Goal: Task Accomplishment & Management: Manage account settings

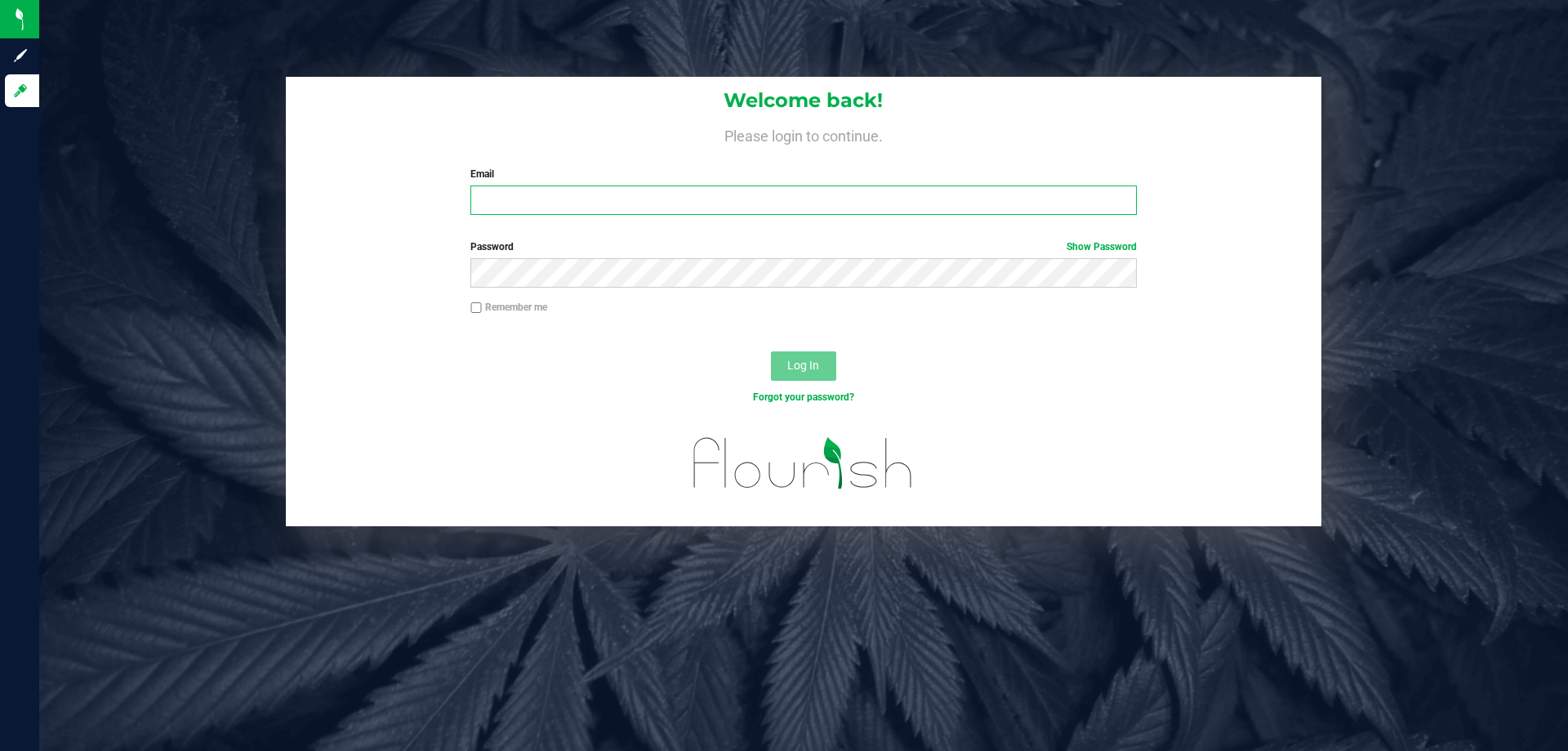
click at [756, 196] on input "Email" at bounding box center [802, 199] width 665 height 29
type input "[EMAIL_ADDRESS][DOMAIN_NAME]"
click at [815, 368] on span "Log In" at bounding box center [802, 365] width 32 height 13
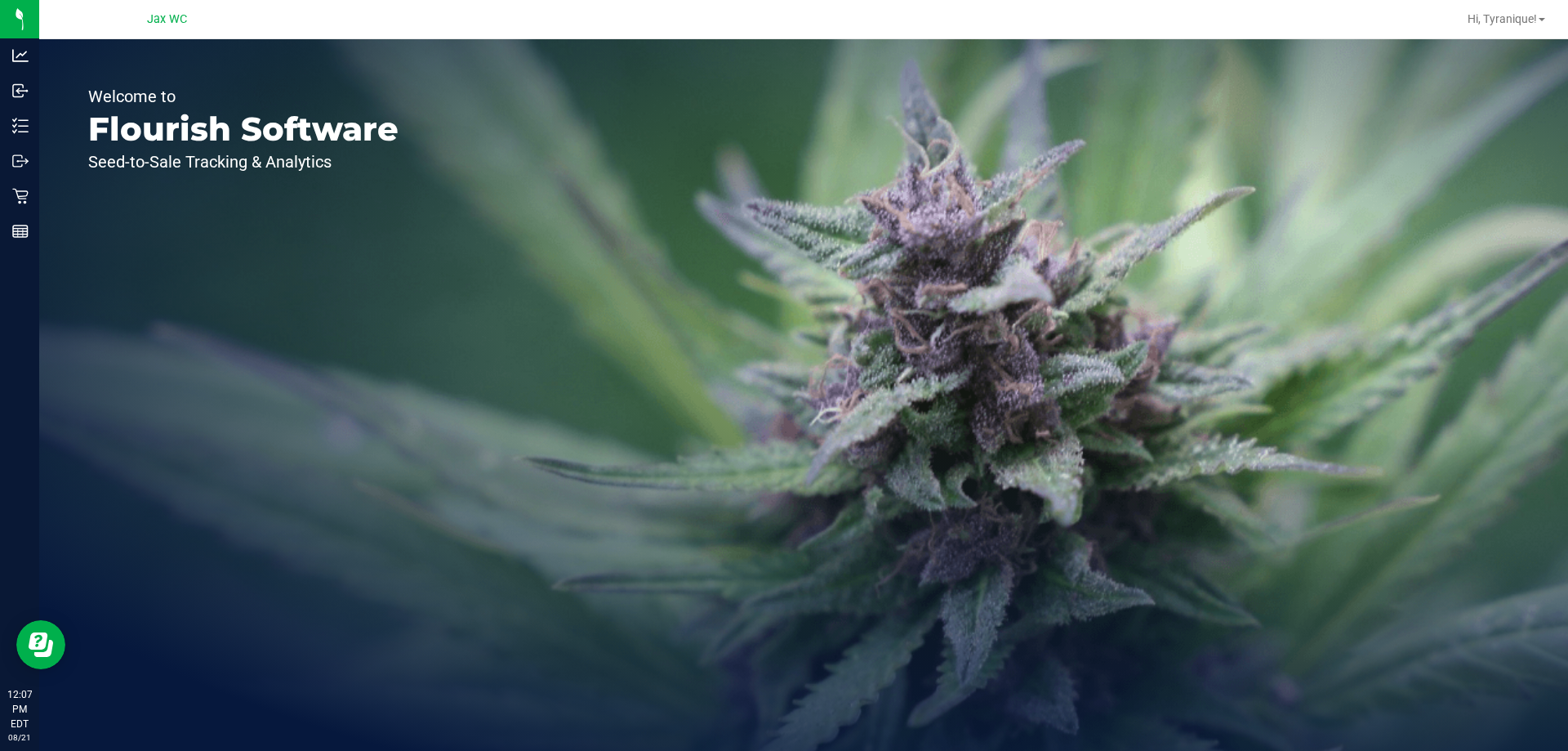
click at [1174, 595] on div "Welcome to Flourish Software Seed-to-Sale Tracking & Analytics" at bounding box center [802, 394] width 1528 height 711
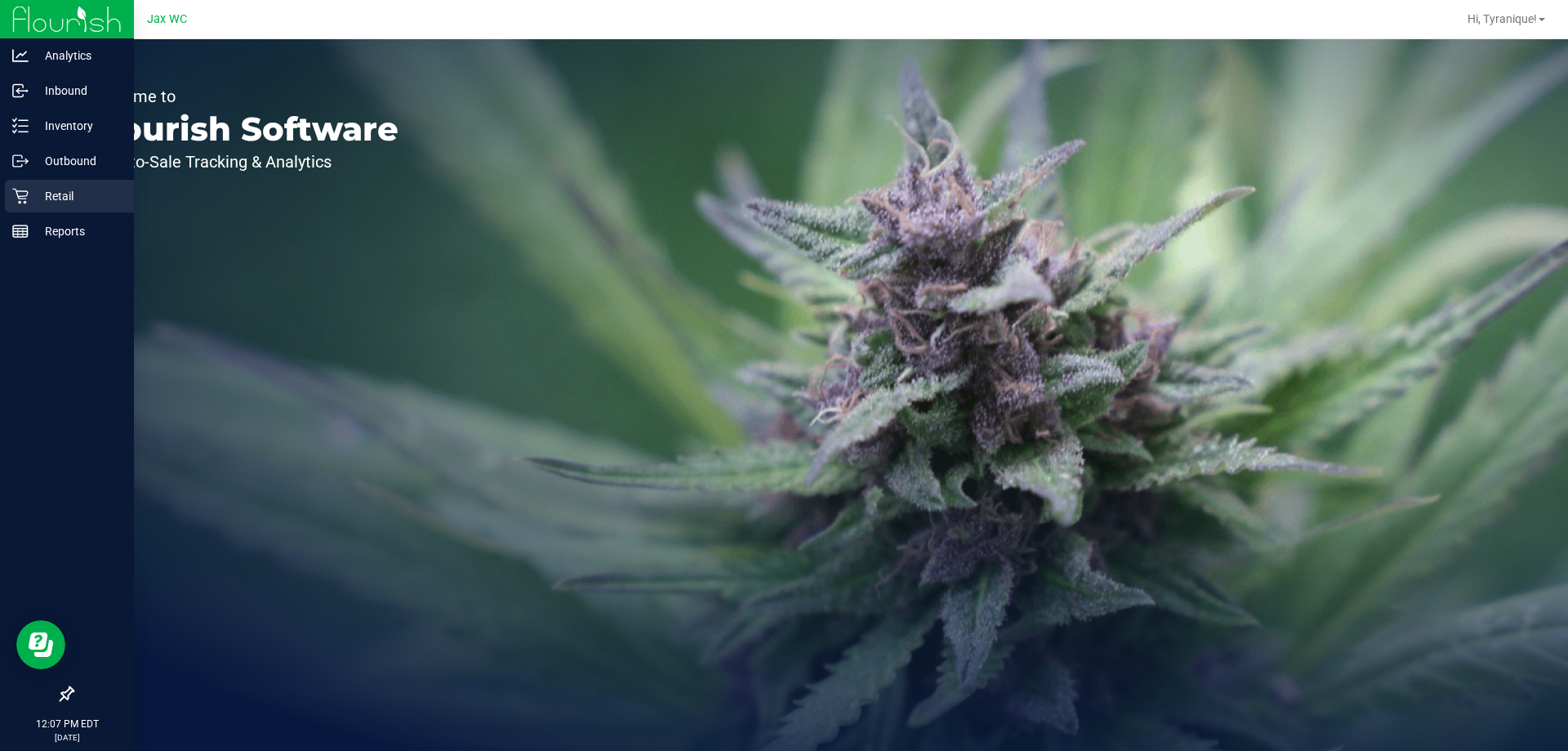
click at [98, 186] on p "Retail" at bounding box center [77, 196] width 98 height 19
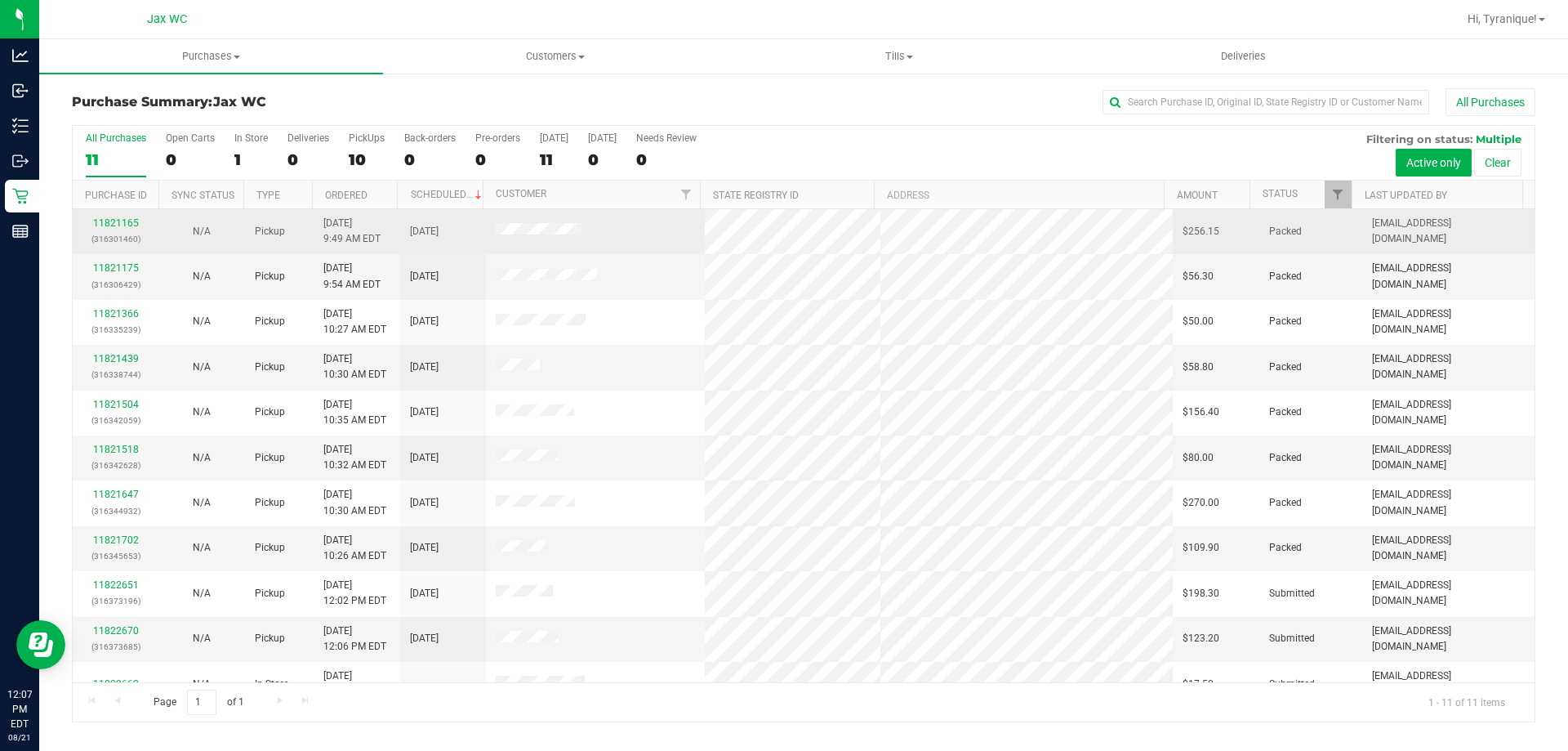
scroll to position [24, 0]
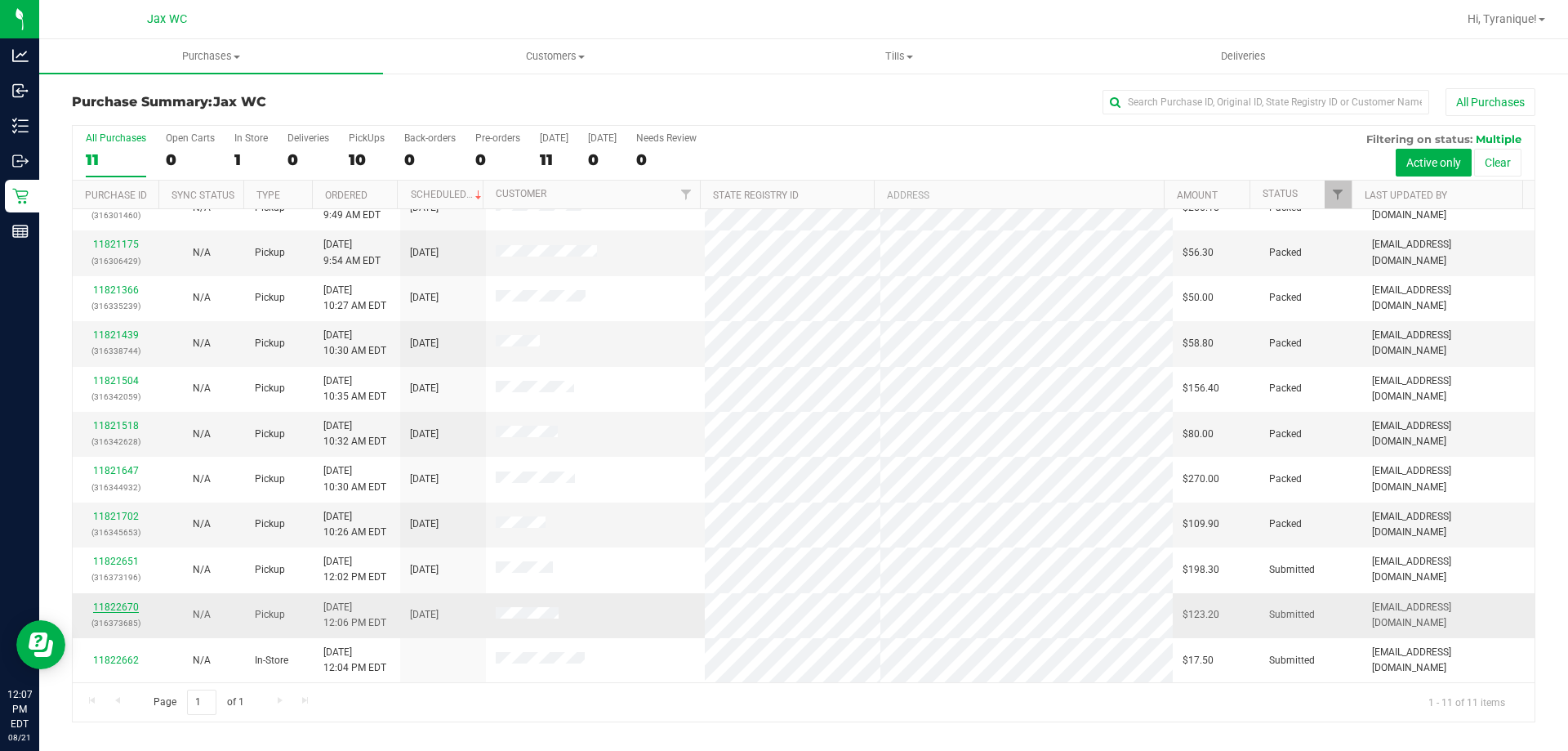
click at [115, 606] on link "11822670" at bounding box center [116, 606] width 46 height 11
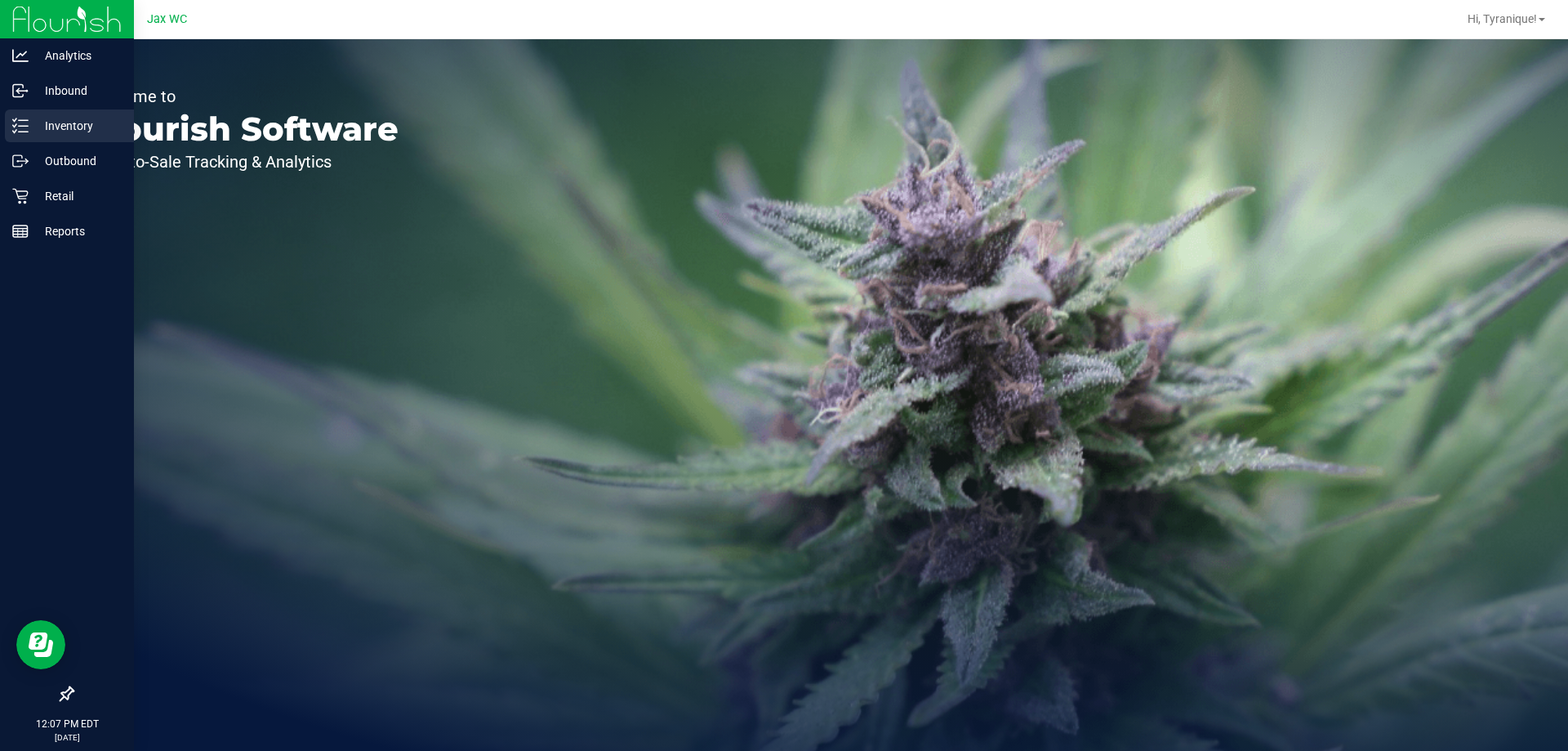
click at [14, 123] on icon at bounding box center [20, 125] width 17 height 17
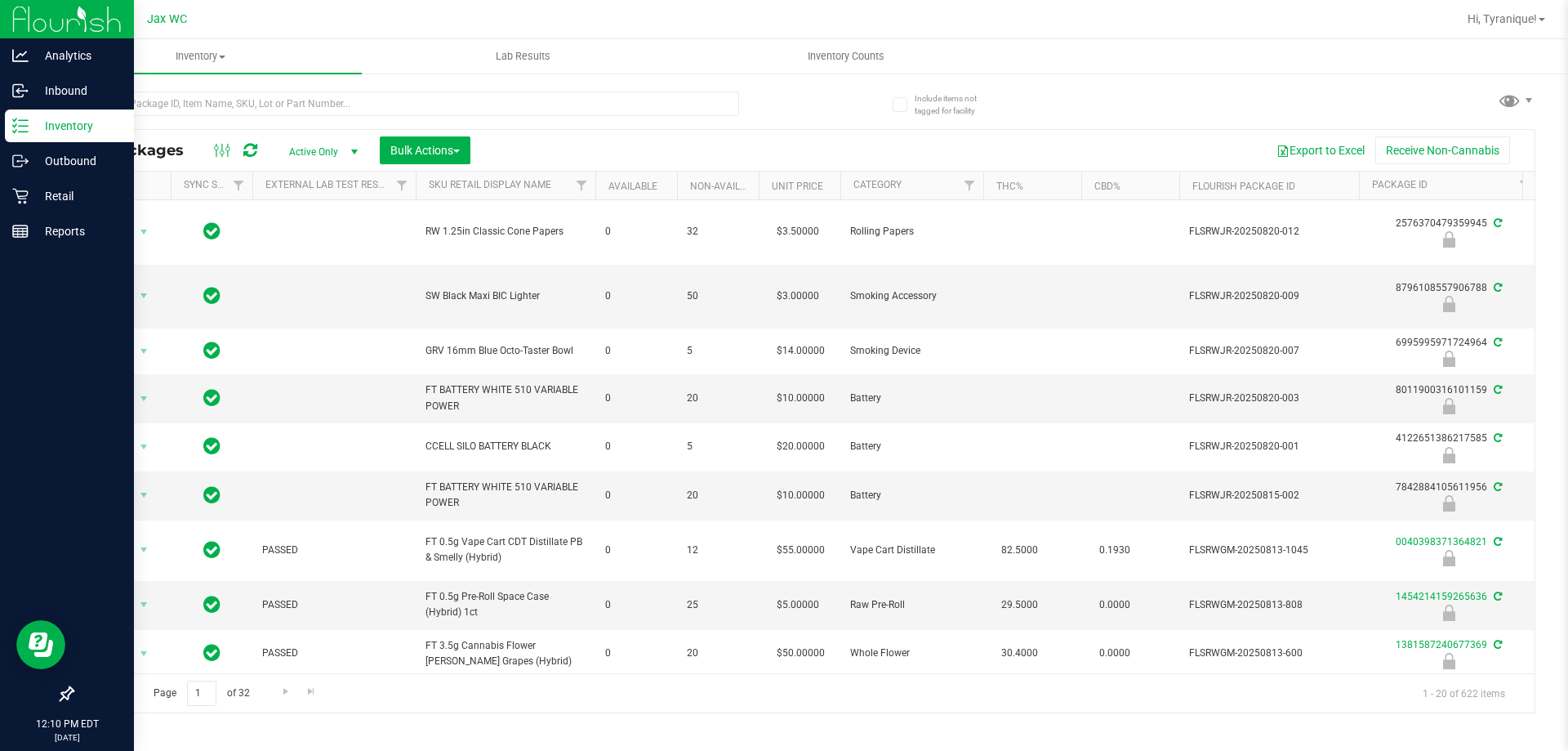
click at [29, 125] on p "Inventory" at bounding box center [77, 126] width 98 height 19
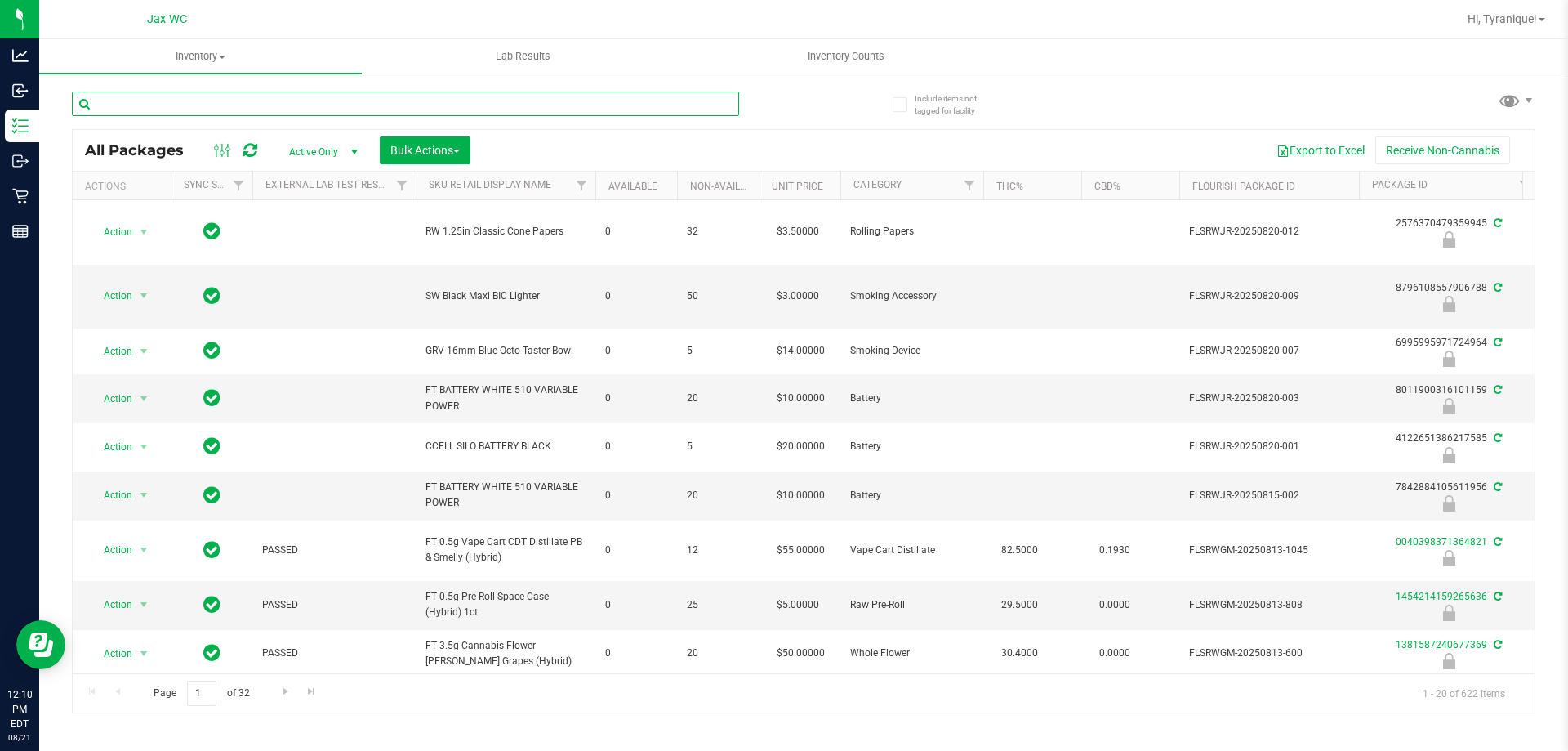
click at [566, 110] on input "text" at bounding box center [405, 104] width 667 height 25
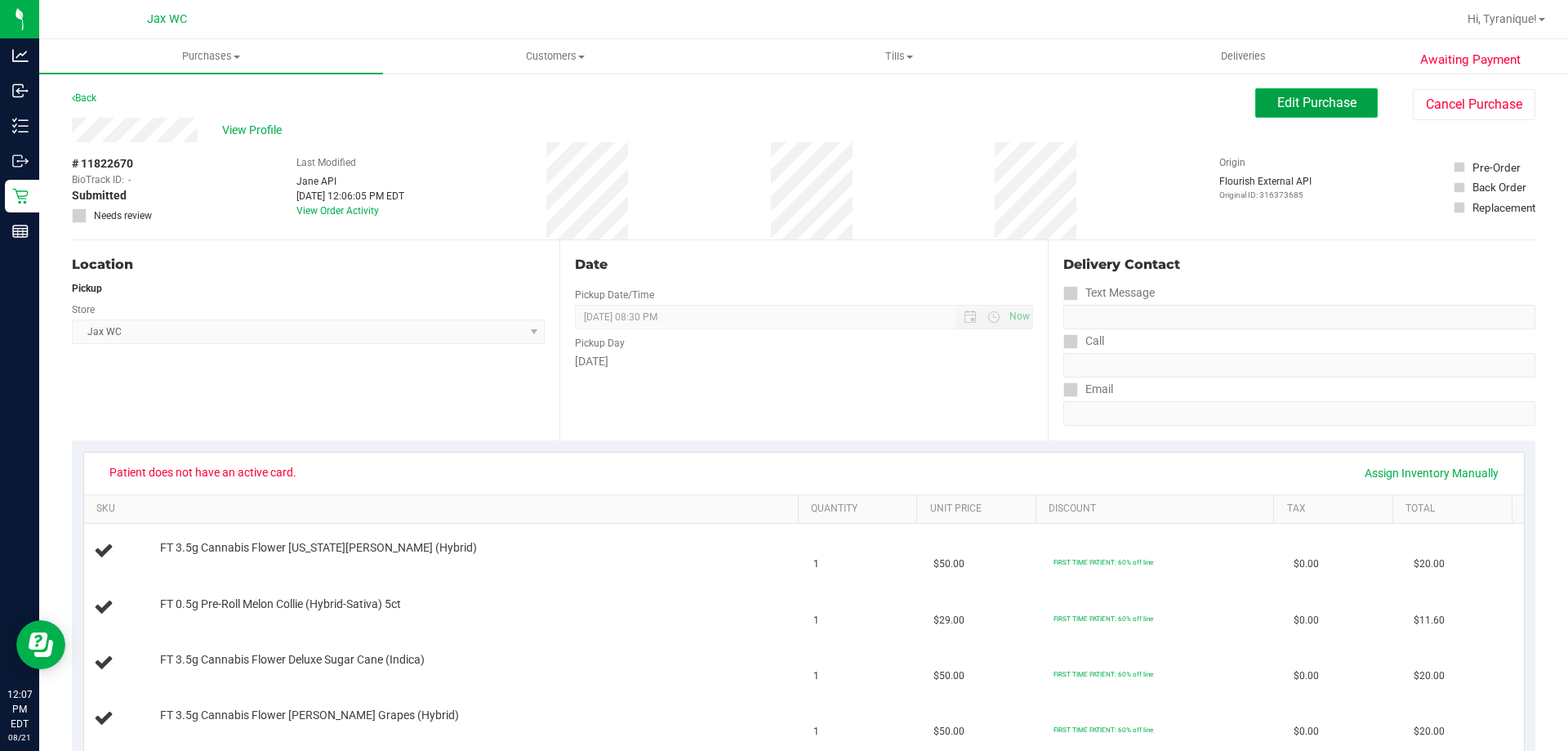
click at [1283, 102] on span "Edit Purchase" at bounding box center [1317, 103] width 79 height 16
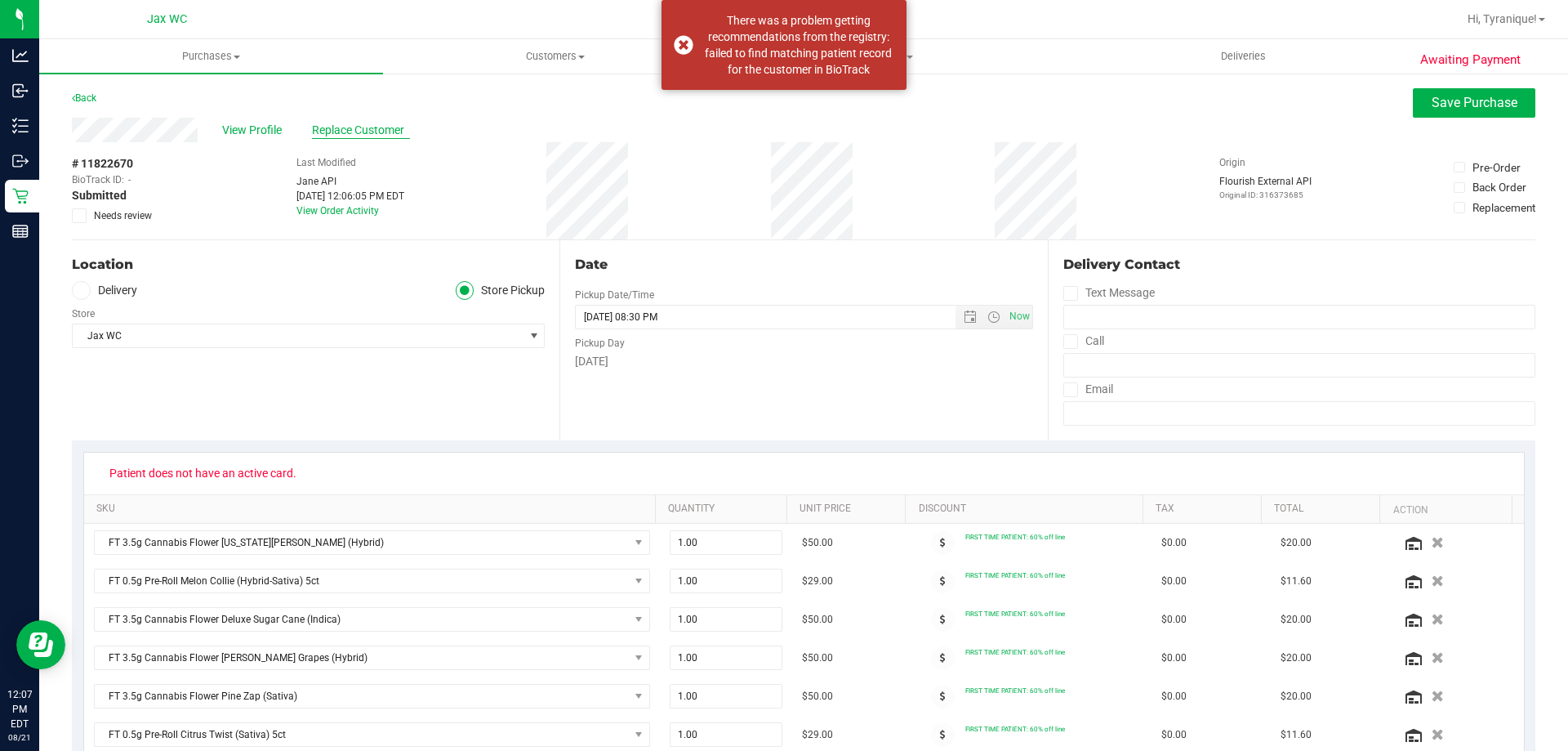
click at [389, 130] on span "Replace Customer" at bounding box center [360, 130] width 98 height 17
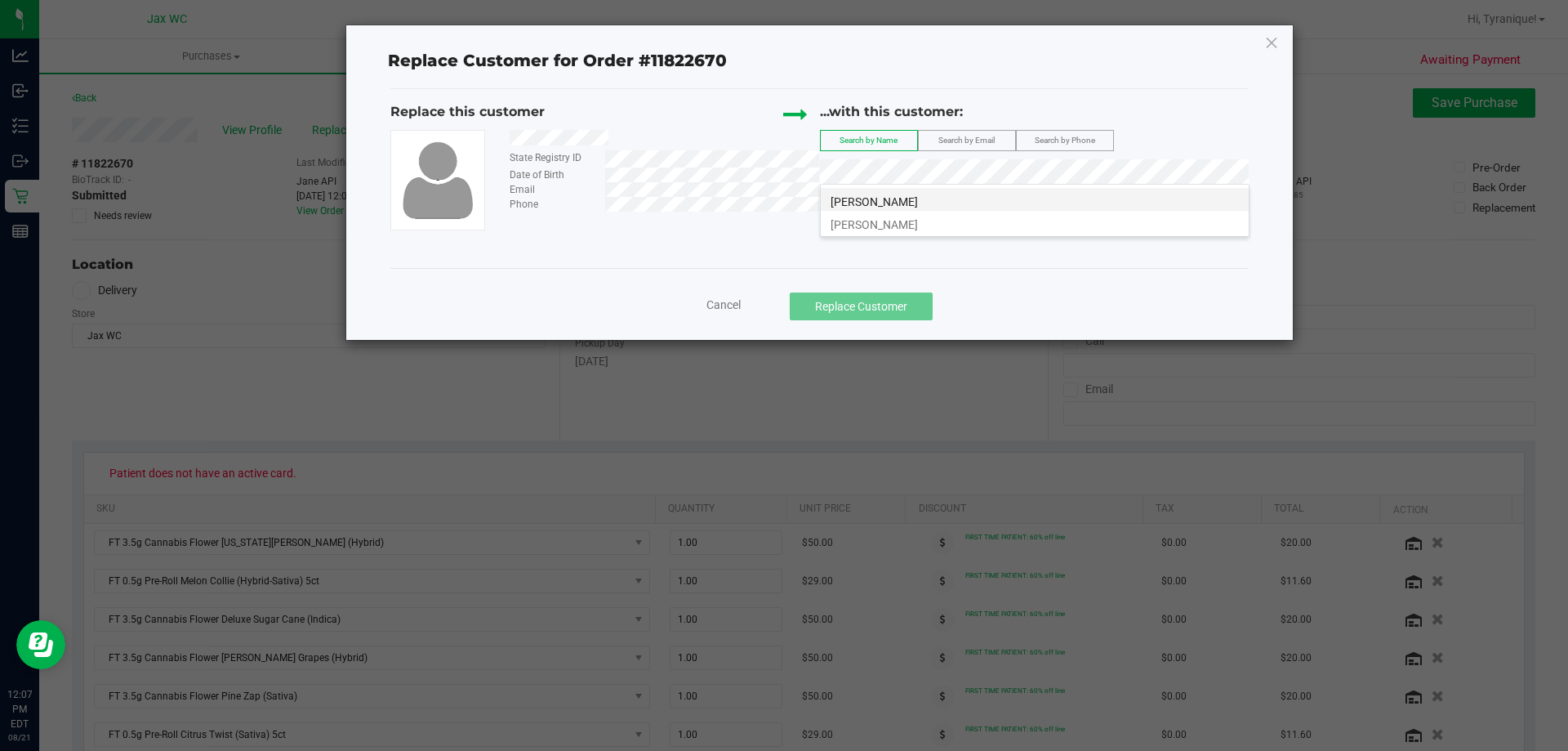
click at [980, 201] on li "YUSUF SHAJAHAN" at bounding box center [1034, 199] width 428 height 23
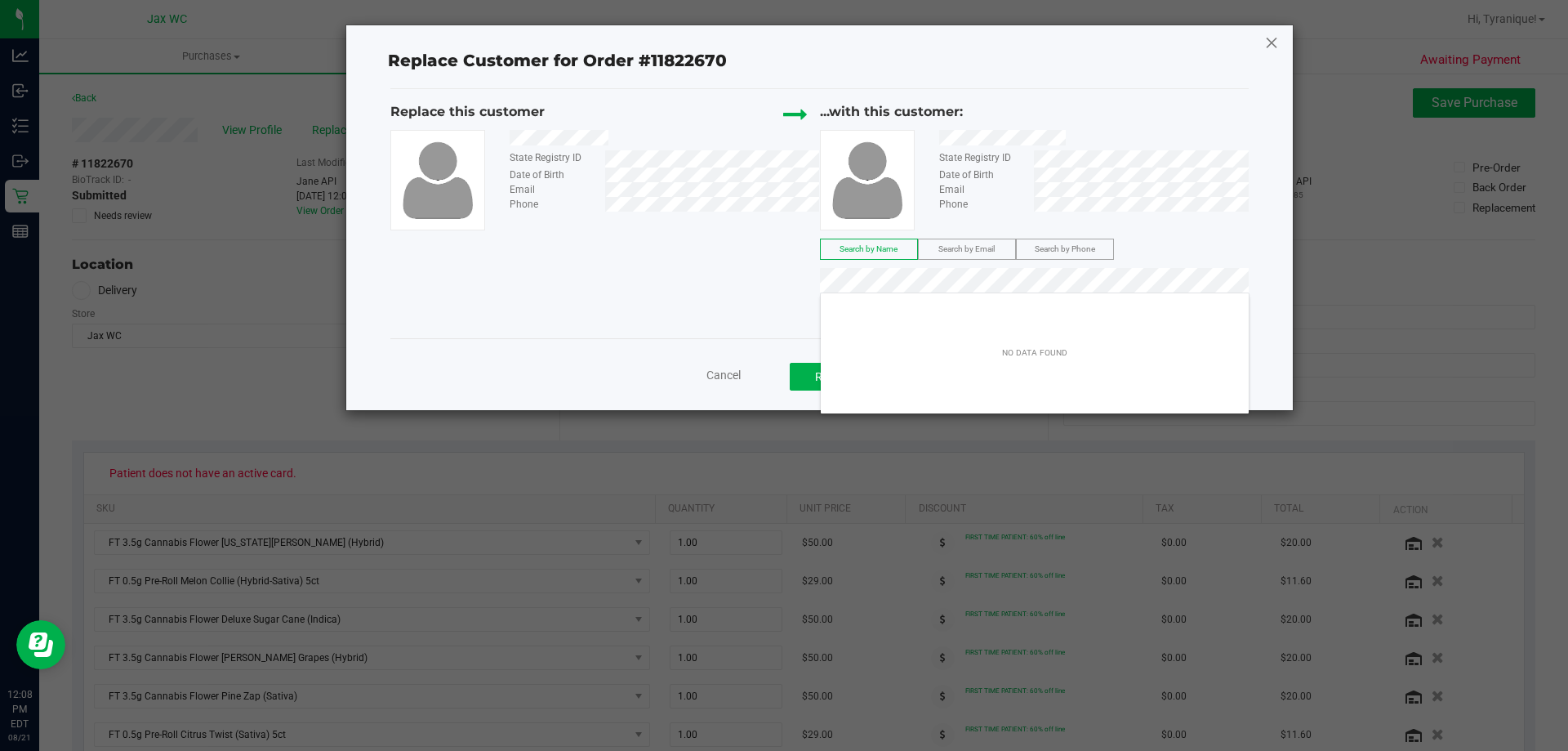
click at [1268, 47] on icon at bounding box center [1271, 42] width 15 height 26
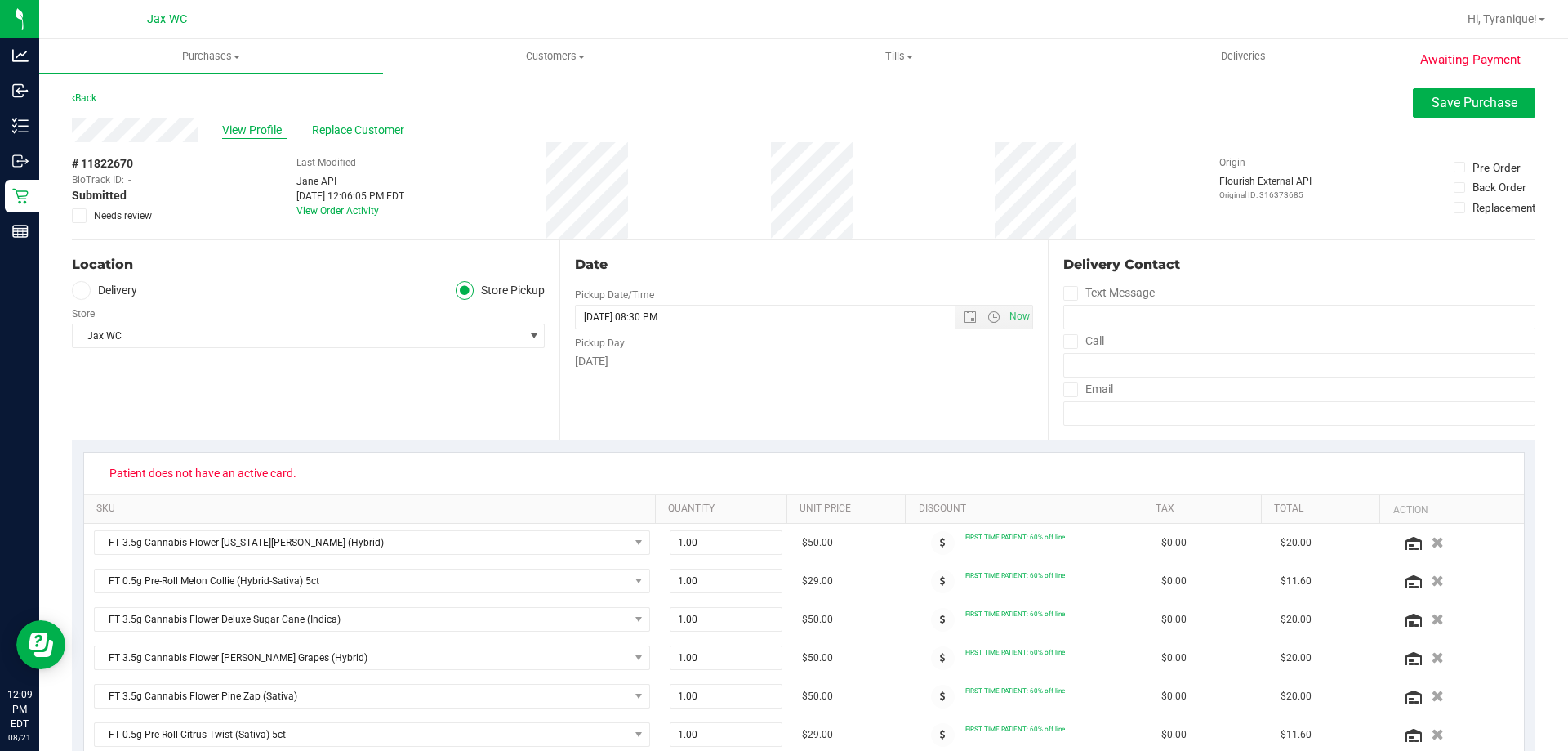
click at [256, 136] on span "View Profile" at bounding box center [255, 130] width 65 height 17
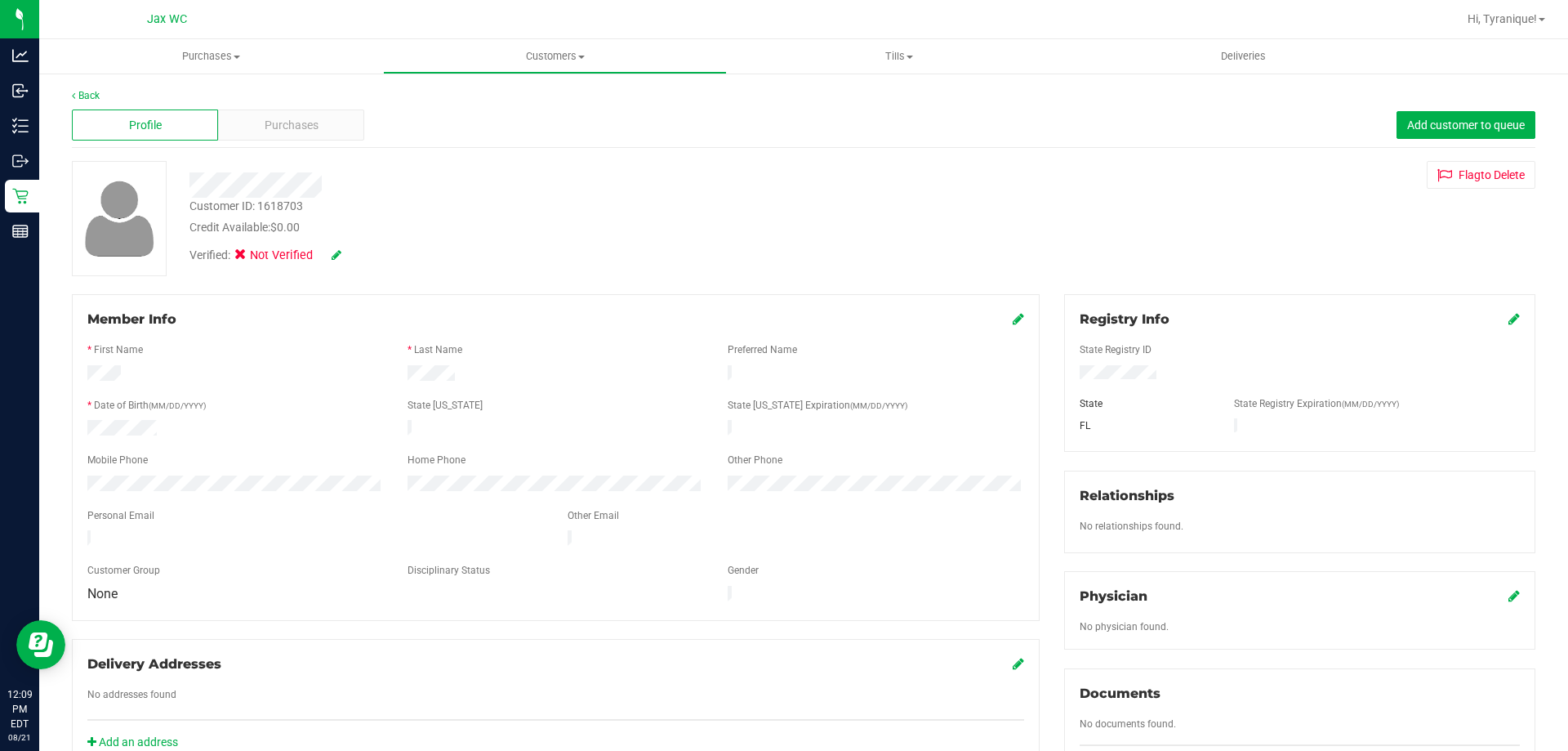
click at [95, 363] on div at bounding box center [555, 363] width 936 height 4
click at [1508, 321] on icon at bounding box center [1513, 318] width 11 height 13
click at [1478, 360] on div "State Registry ID" at bounding box center [1298, 351] width 464 height 19
click at [1505, 317] on icon at bounding box center [1512, 320] width 15 height 13
click at [340, 260] on icon at bounding box center [336, 255] width 10 height 11
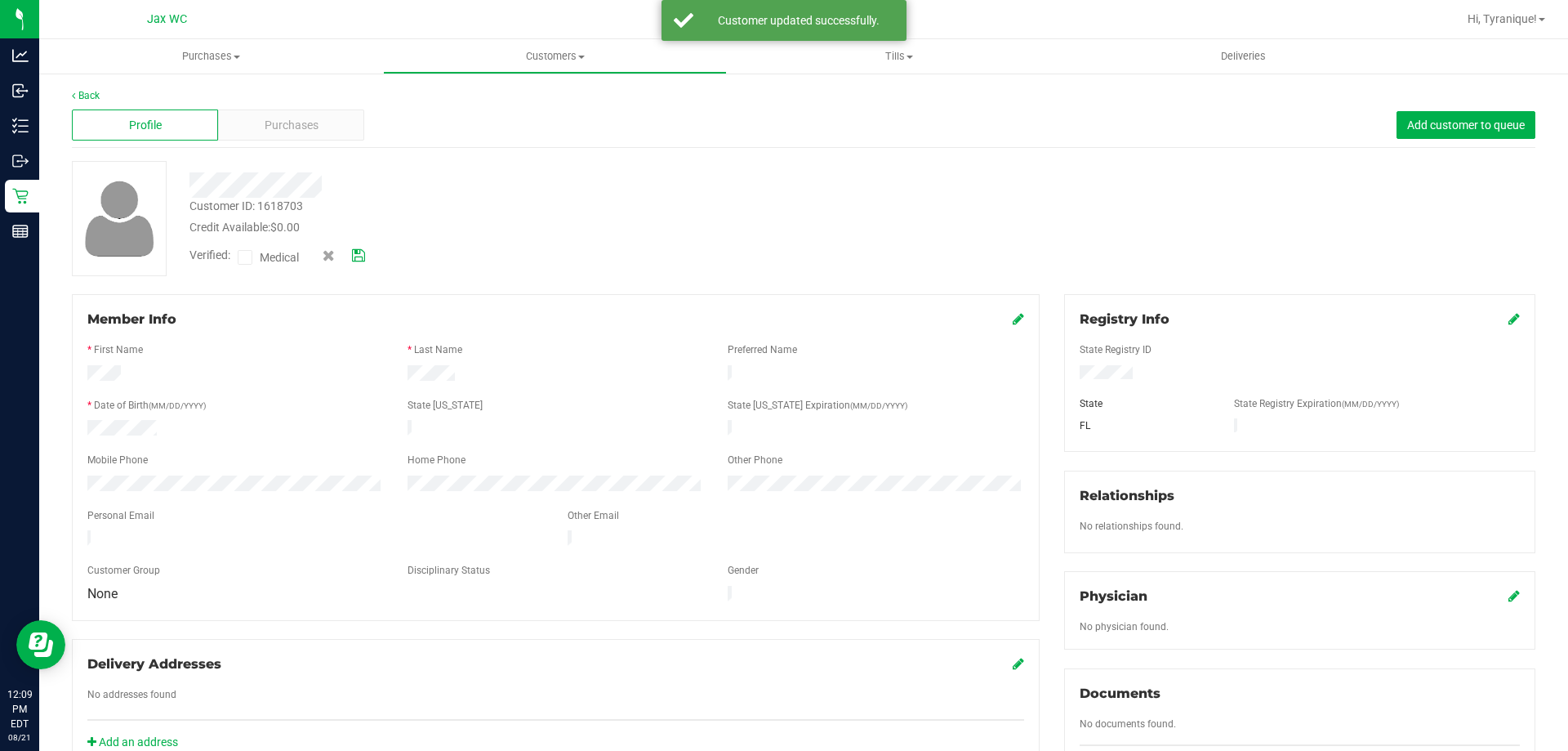
click at [247, 257] on icon at bounding box center [245, 257] width 11 height 0
click at [0, 0] on input "Medical" at bounding box center [0, 0] width 0 height 0
click at [359, 260] on icon at bounding box center [358, 256] width 13 height 11
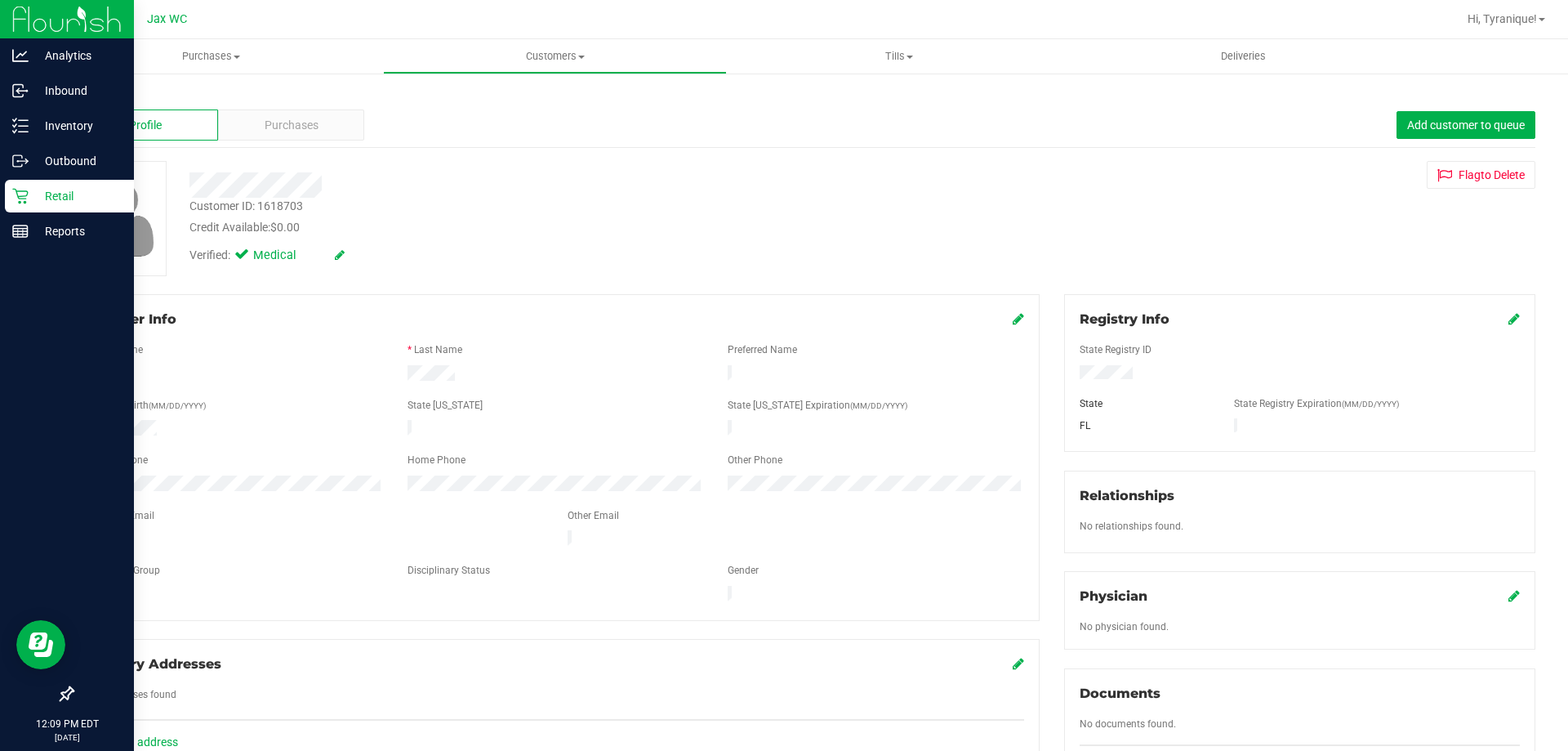
click at [6, 196] on div "Retail" at bounding box center [70, 196] width 129 height 33
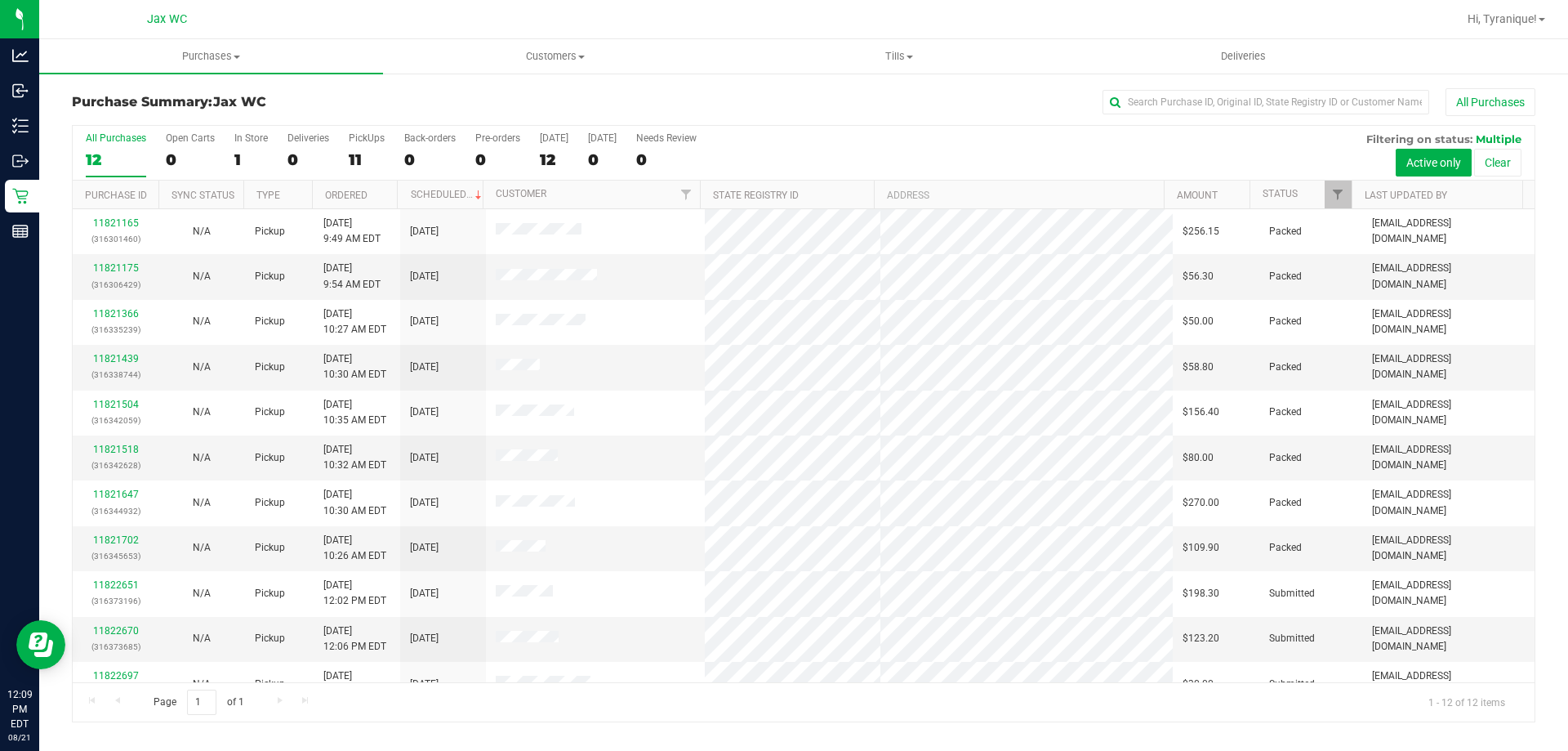
scroll to position [70, 0]
